Goal: Task Accomplishment & Management: Use online tool/utility

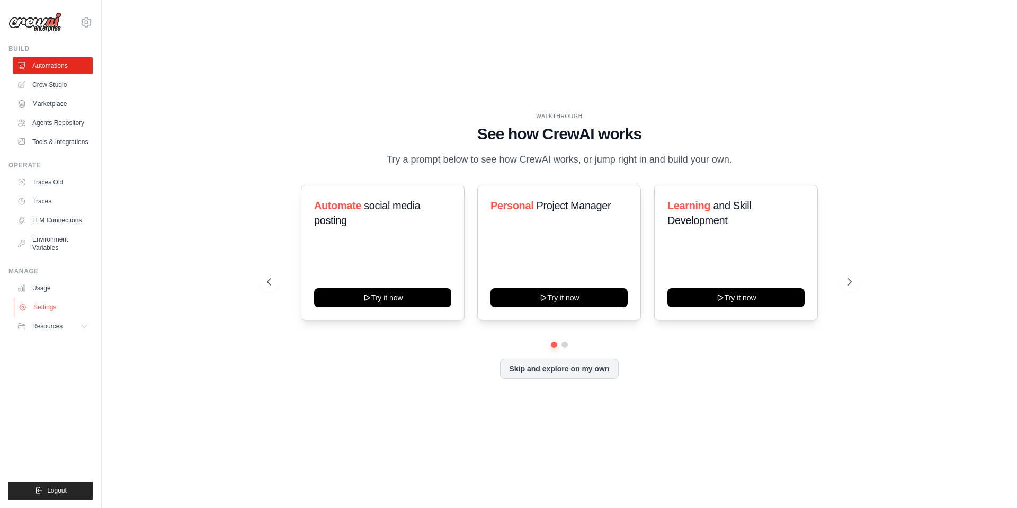
click at [46, 307] on link "Settings" at bounding box center [54, 307] width 80 height 17
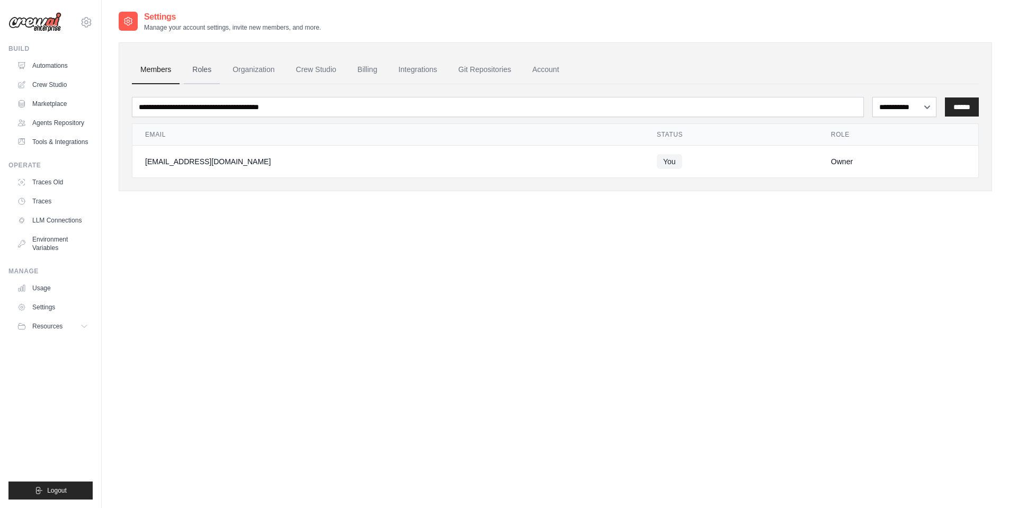
click at [201, 64] on link "Roles" at bounding box center [202, 70] width 36 height 29
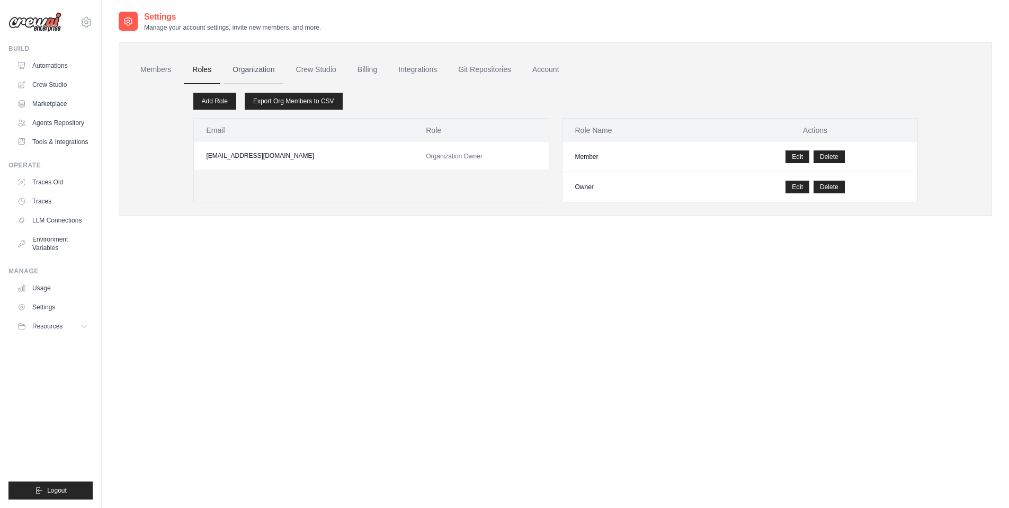
click at [260, 67] on link "Organization" at bounding box center [253, 70] width 59 height 29
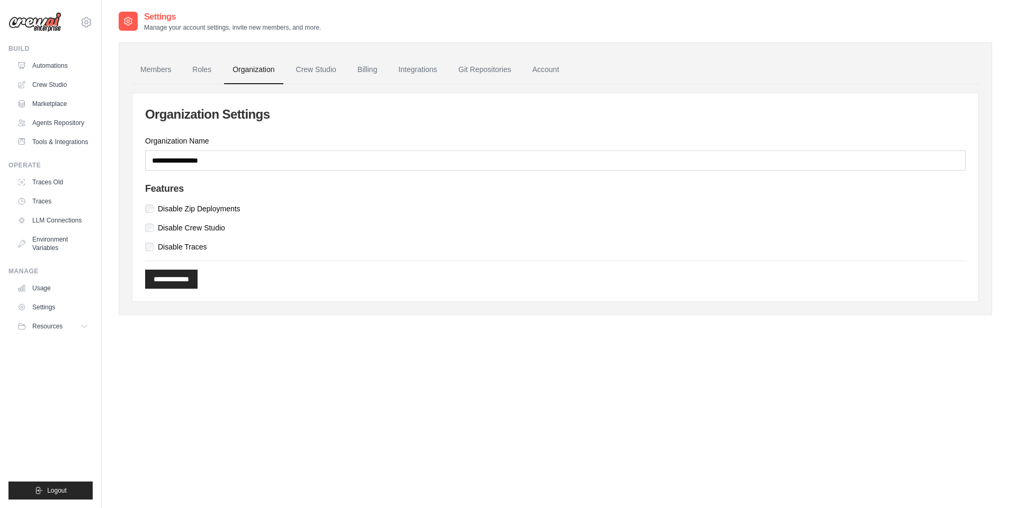
click at [321, 69] on link "Crew Studio" at bounding box center [316, 70] width 57 height 29
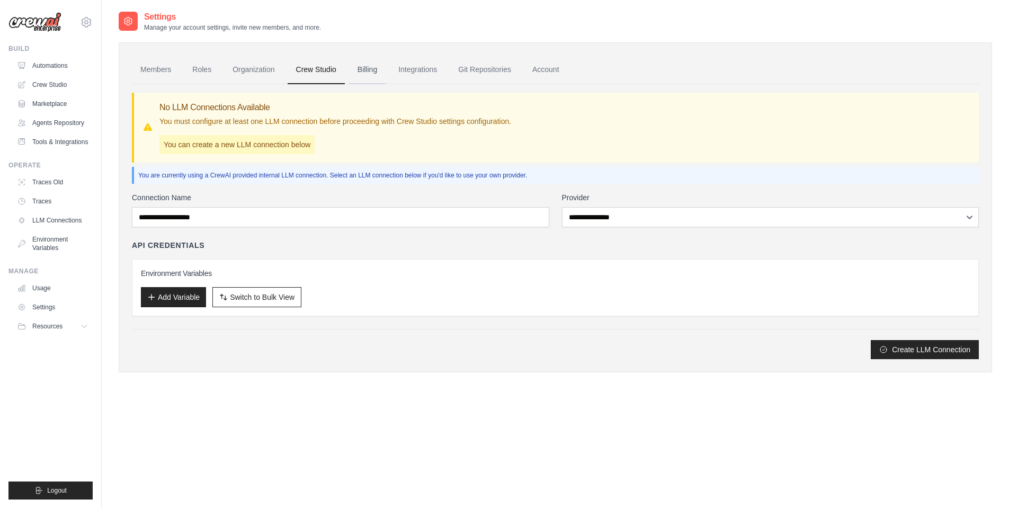
click at [374, 71] on link "Billing" at bounding box center [367, 70] width 37 height 29
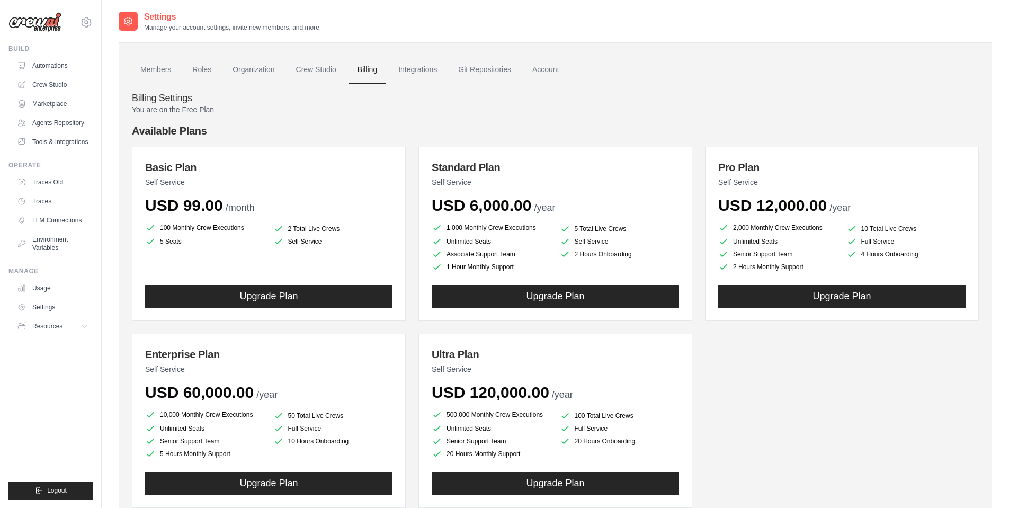
click at [421, 70] on link "Integrations" at bounding box center [418, 70] width 56 height 29
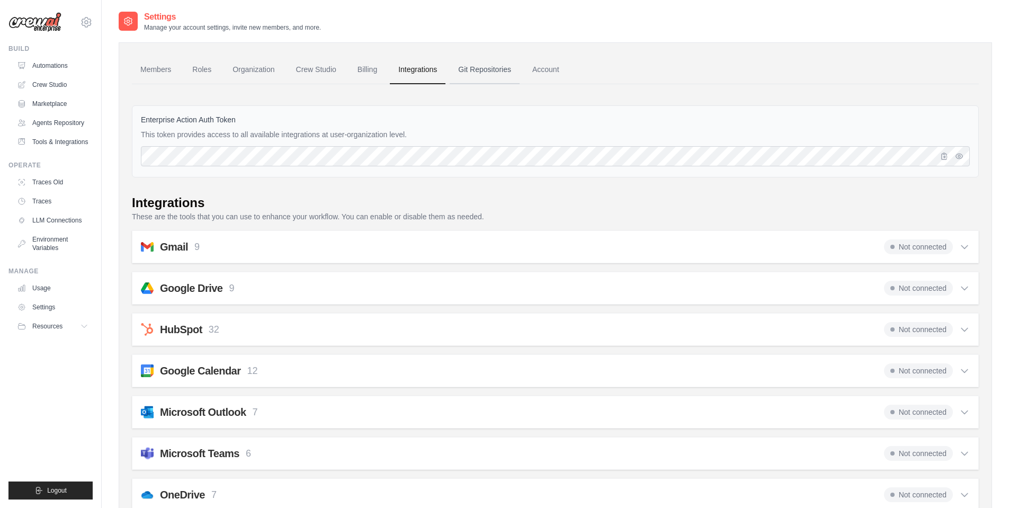
click at [479, 69] on link "Git Repositories" at bounding box center [485, 70] width 70 height 29
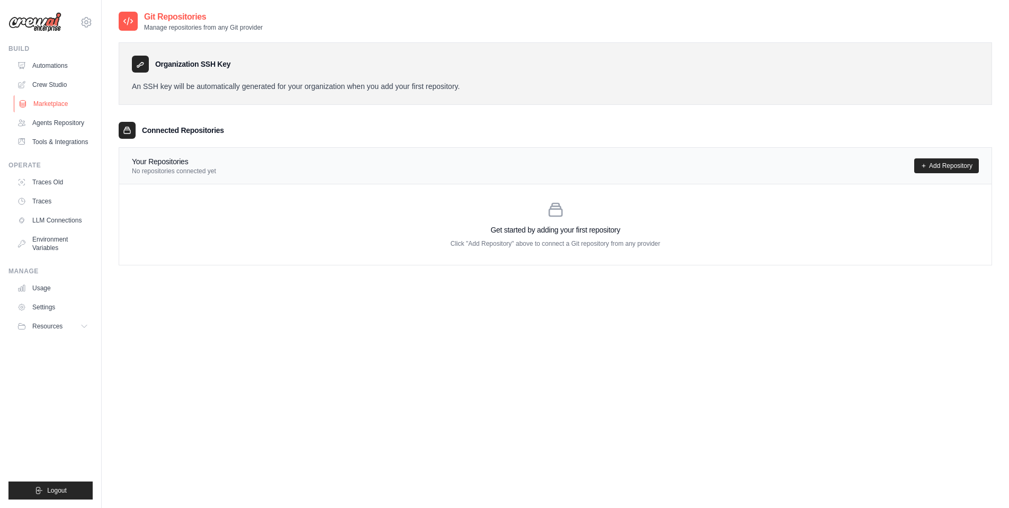
click at [53, 105] on link "Marketplace" at bounding box center [54, 103] width 80 height 17
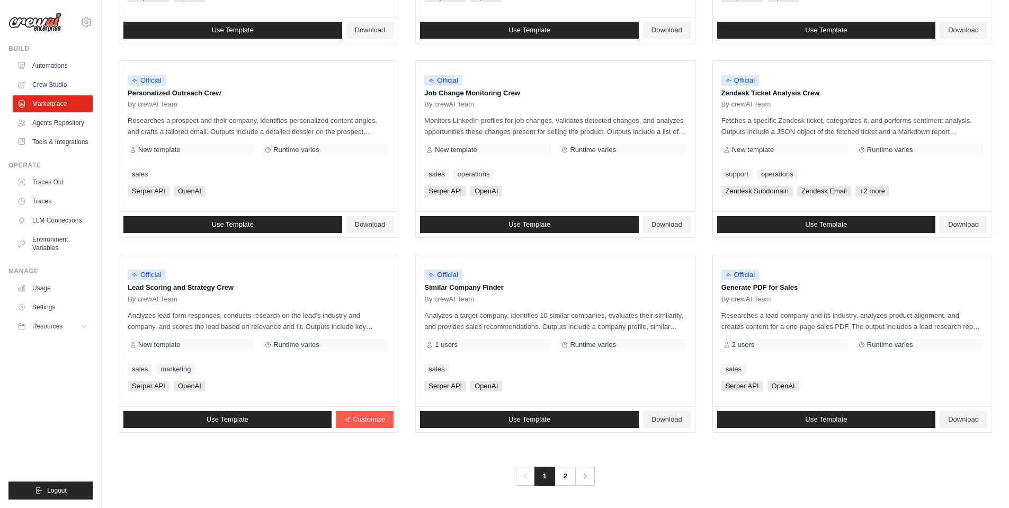
scroll to position [473, 0]
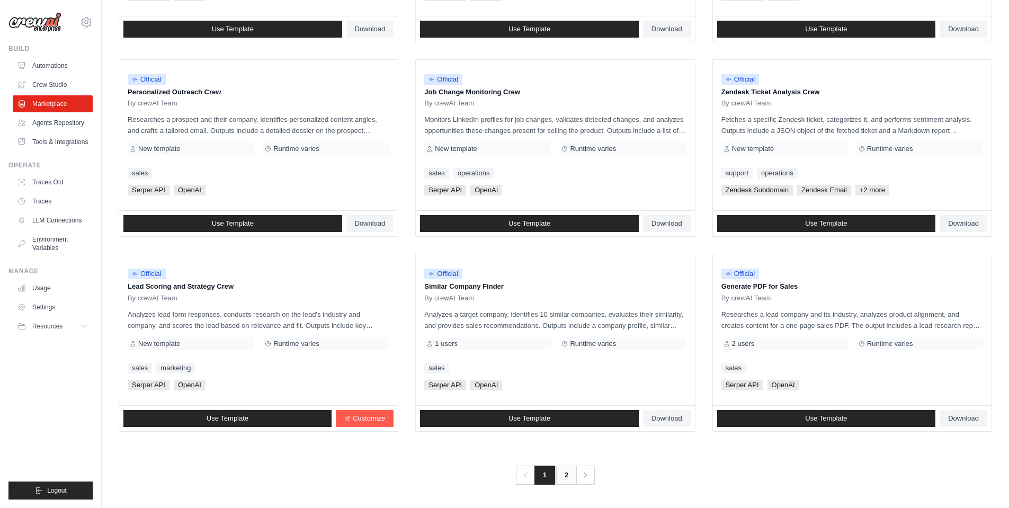
click at [562, 472] on link "2" at bounding box center [566, 475] width 21 height 19
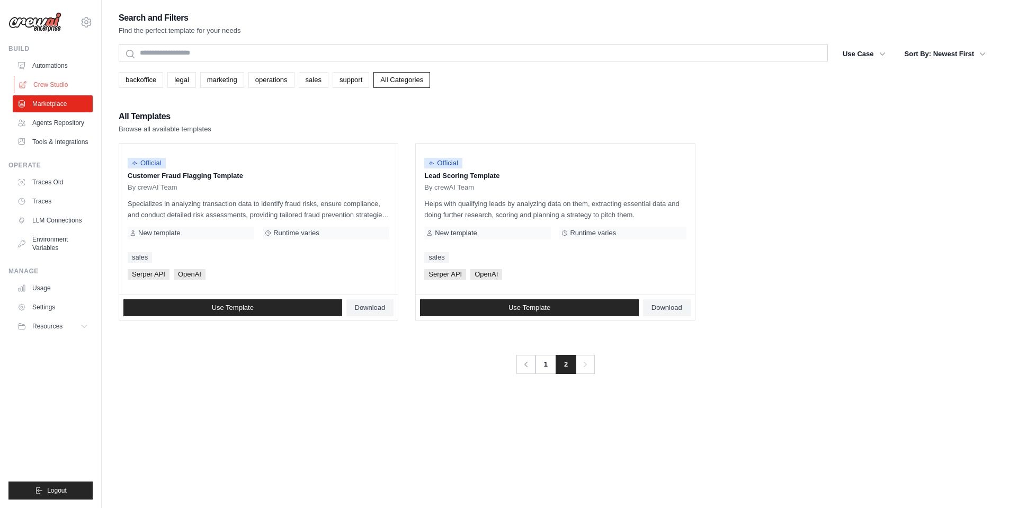
click at [51, 81] on link "Crew Studio" at bounding box center [54, 84] width 80 height 17
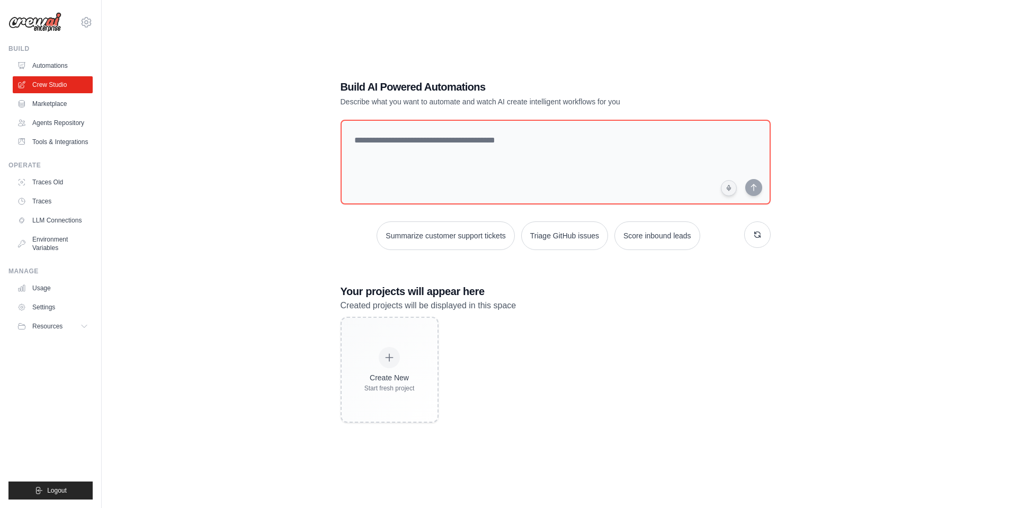
scroll to position [21, 0]
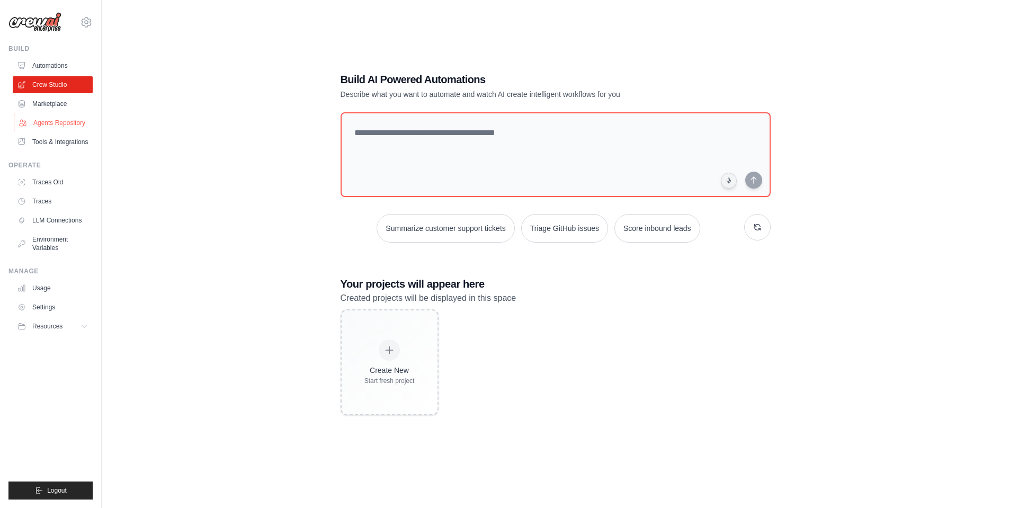
click at [53, 121] on link "Agents Repository" at bounding box center [54, 122] width 80 height 17
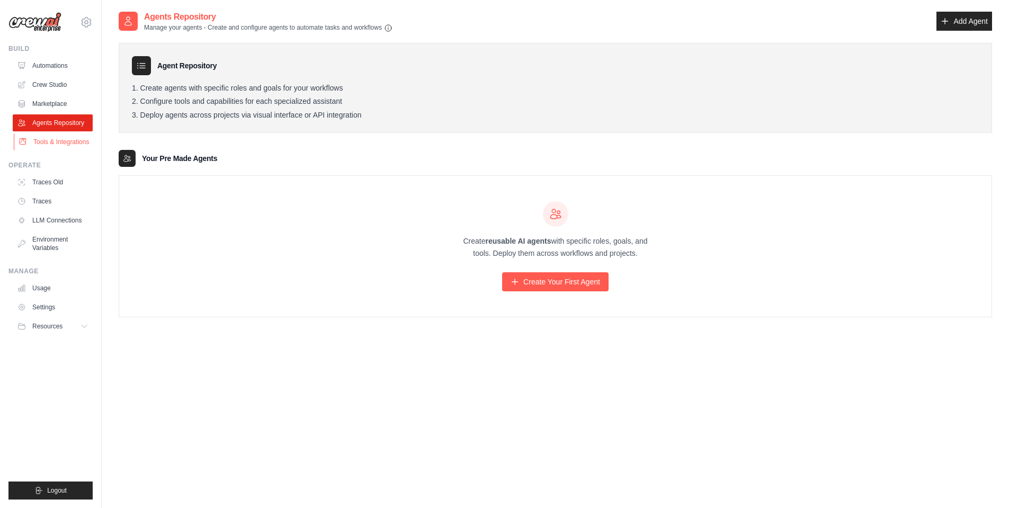
click at [53, 142] on link "Tools & Integrations" at bounding box center [54, 141] width 80 height 17
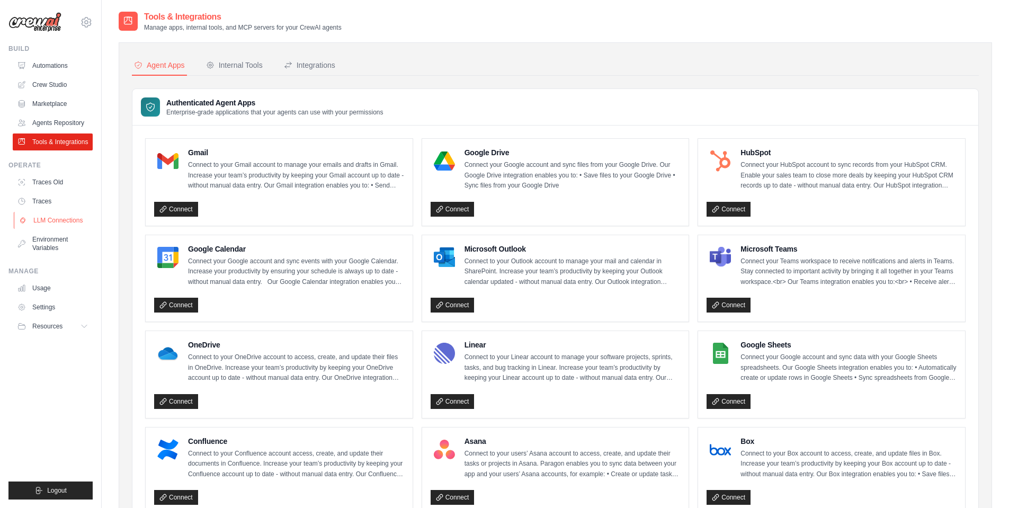
click at [47, 218] on link "LLM Connections" at bounding box center [54, 220] width 80 height 17
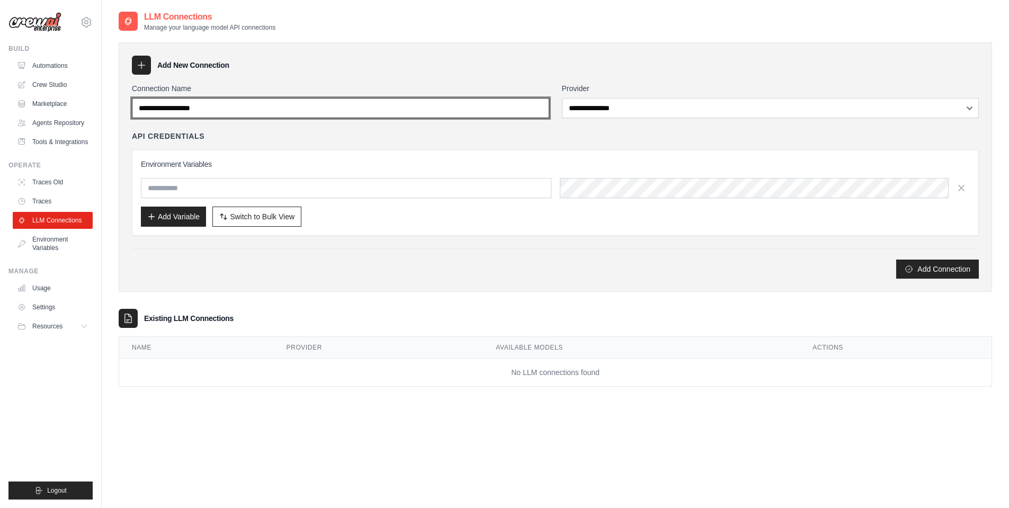
click at [222, 113] on input "Connection Name" at bounding box center [340, 108] width 417 height 20
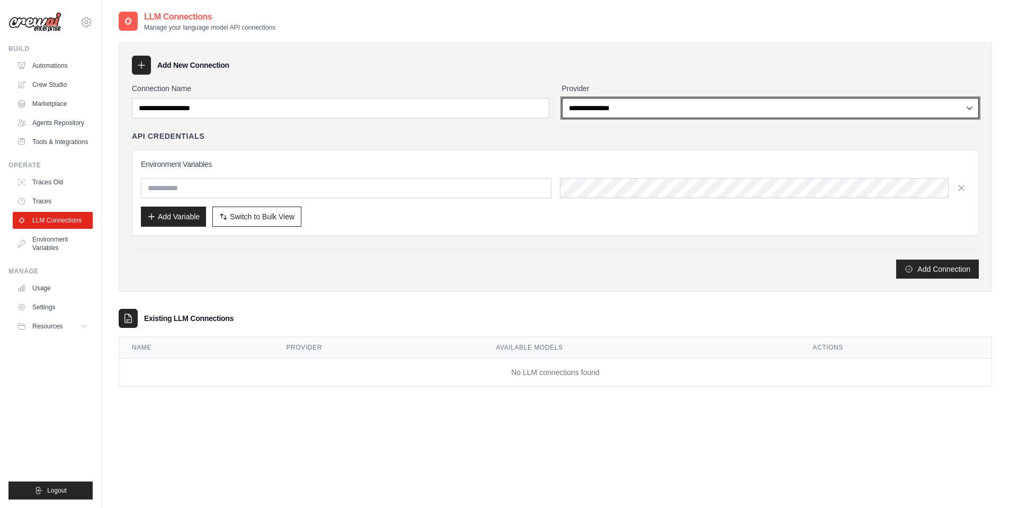
click at [660, 111] on select "**********" at bounding box center [770, 108] width 417 height 20
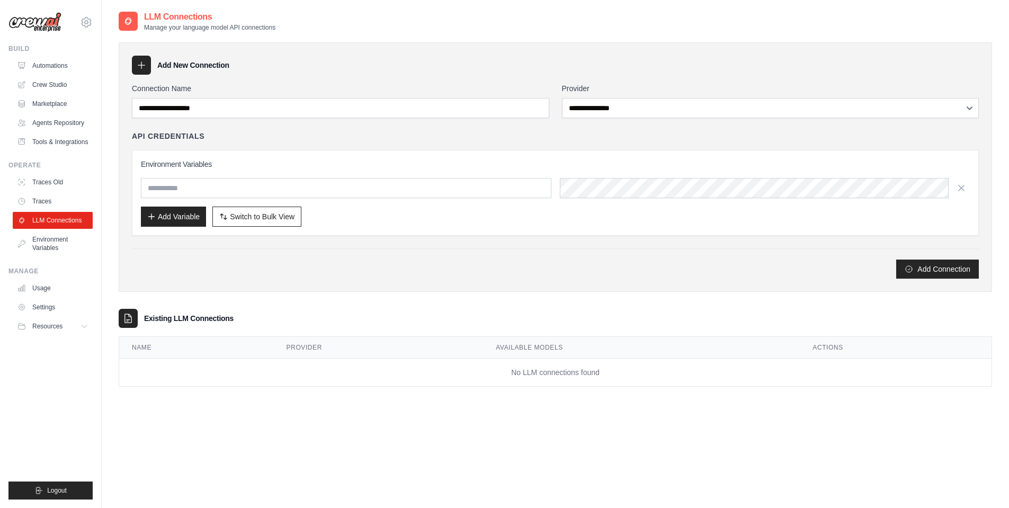
click at [469, 282] on div "**********" at bounding box center [555, 166] width 873 height 249
